Goal: Task Accomplishment & Management: Use online tool/utility

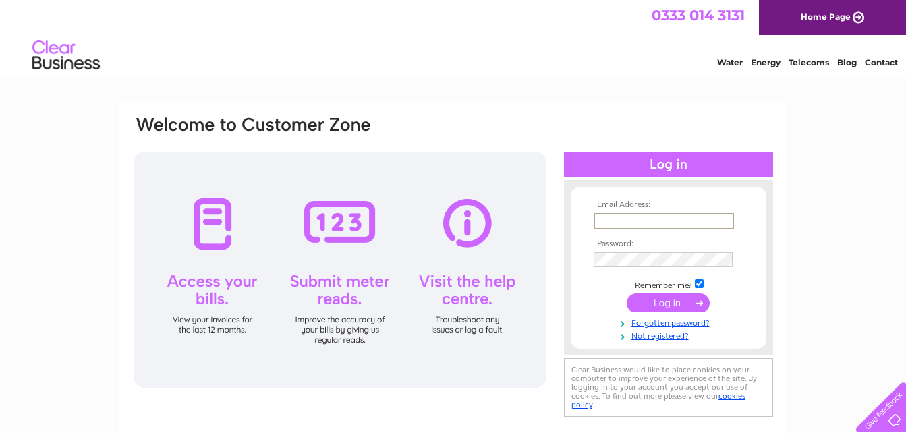
click at [651, 218] on input "text" at bounding box center [664, 221] width 140 height 16
click at [762, 218] on form "Email Address: Password: Remember me?" at bounding box center [669, 270] width 196 height 140
click at [650, 215] on input "text" at bounding box center [664, 221] width 140 height 16
click at [795, 208] on div "Email Address: Password:" at bounding box center [453, 405] width 906 height 608
click at [630, 217] on input "text" at bounding box center [664, 221] width 140 height 16
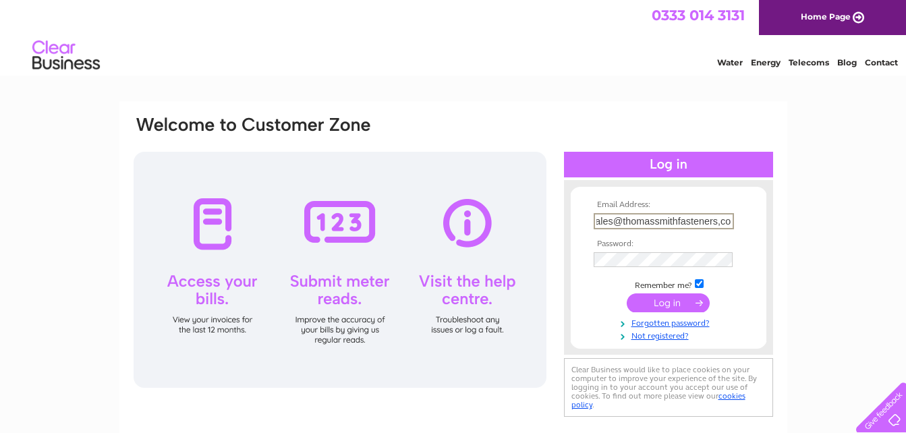
scroll to position [0, 28]
click at [623, 258] on tbody "Email Address: glwsales@thomassmithfasteners,com Password: Remember me? Forgott…" at bounding box center [668, 270] width 156 height 141
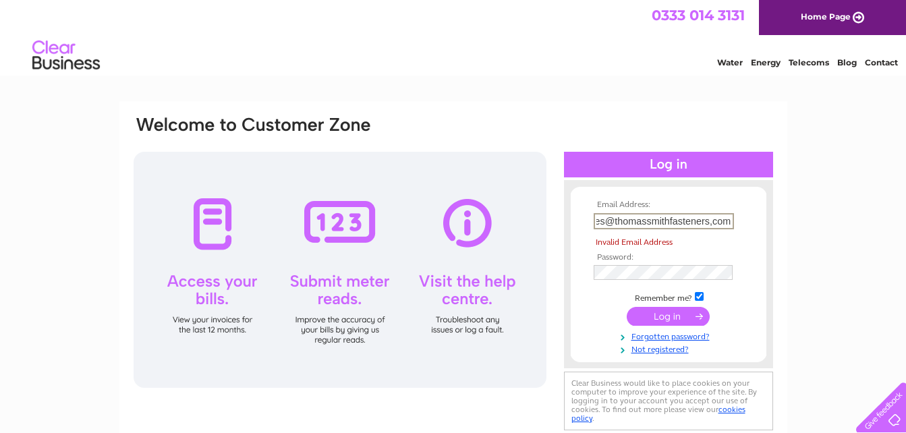
drag, startPoint x: 598, startPoint y: 219, endPoint x: 786, endPoint y: 214, distance: 188.2
click at [786, 214] on div "Email Address: glwsales@thomassmithfasteners,com Invalid Email Address Password:" at bounding box center [453, 290] width 668 height 378
click at [714, 220] on input "glwsales@thomassmithfasteners,com" at bounding box center [664, 221] width 140 height 16
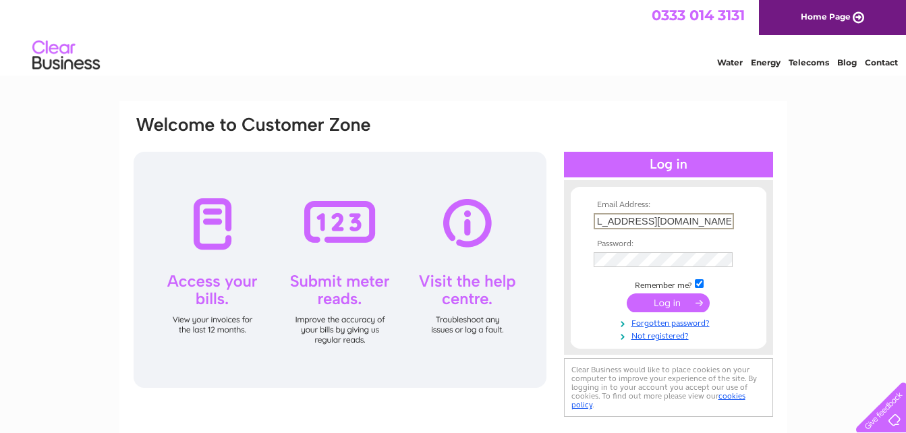
type input "glwsales@thomassmithfasteners.com"
click at [677, 304] on input "submit" at bounding box center [668, 301] width 83 height 19
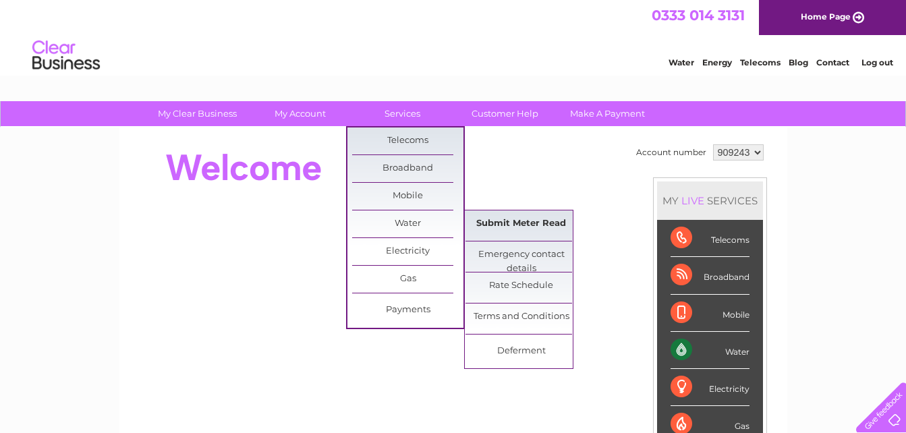
click at [509, 221] on link "Submit Meter Read" at bounding box center [520, 223] width 111 height 27
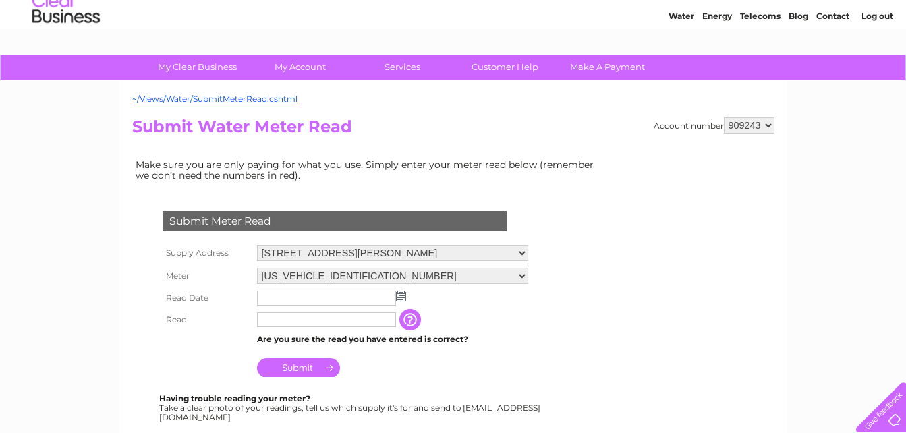
scroll to position [67, 0]
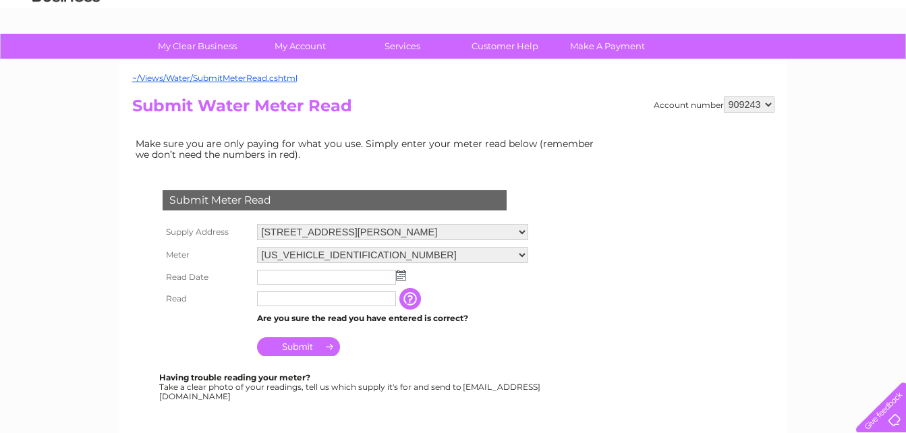
click at [404, 272] on img at bounding box center [401, 275] width 10 height 11
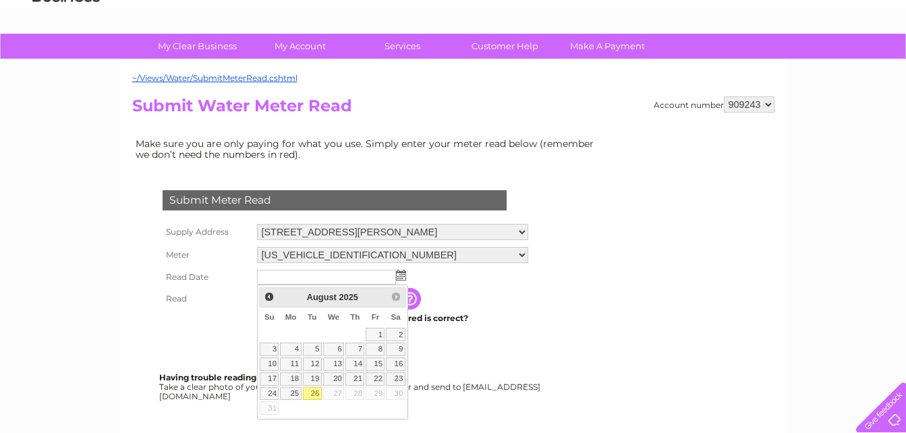
drag, startPoint x: 311, startPoint y: 393, endPoint x: 321, endPoint y: 387, distance: 11.5
click at [312, 393] on link "26" at bounding box center [312, 393] width 19 height 13
type input "[DATE]"
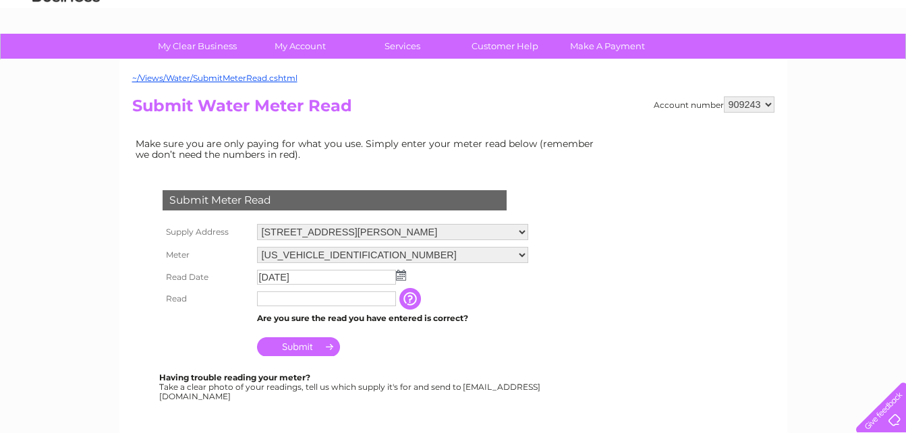
click at [282, 300] on input "text" at bounding box center [326, 298] width 139 height 15
type input "00906"
click at [304, 346] on input "Submit" at bounding box center [298, 346] width 83 height 19
